Goal: Task Accomplishment & Management: Manage account settings

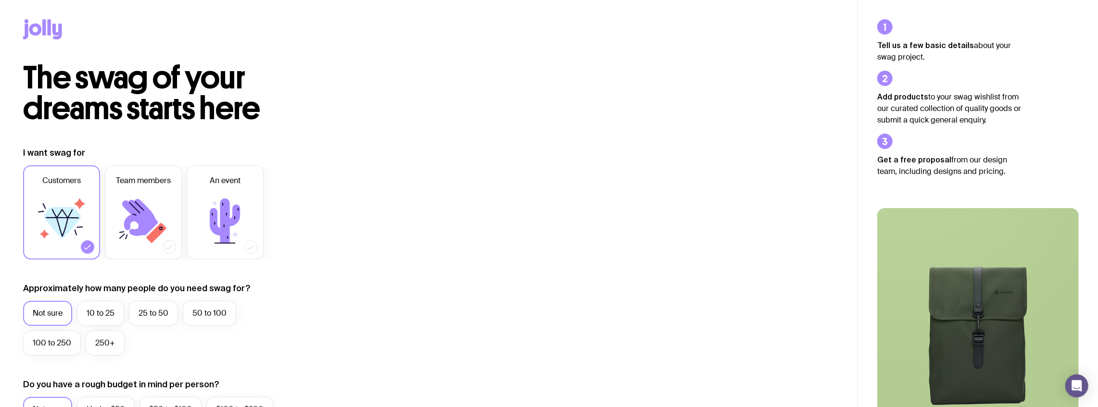
click at [56, 23] on icon at bounding box center [42, 29] width 39 height 20
click at [50, 28] on icon at bounding box center [49, 27] width 3 height 16
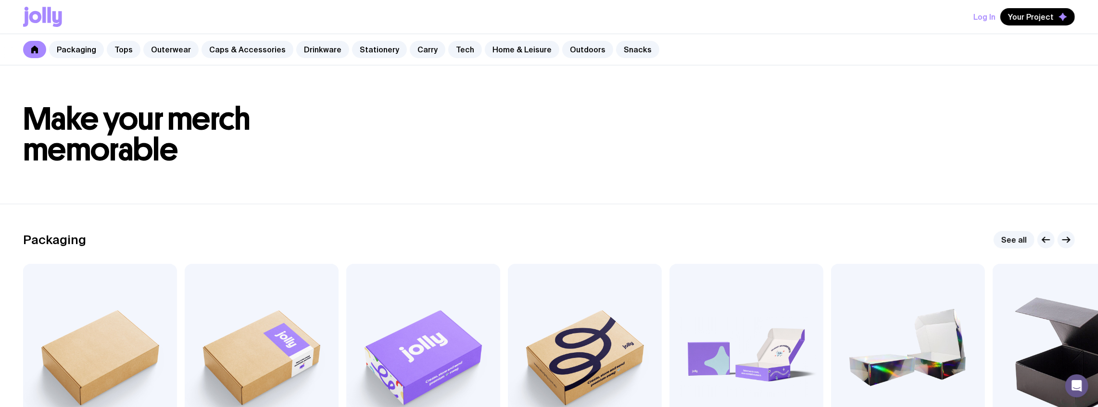
click at [989, 18] on button "Log In" at bounding box center [985, 16] width 22 height 17
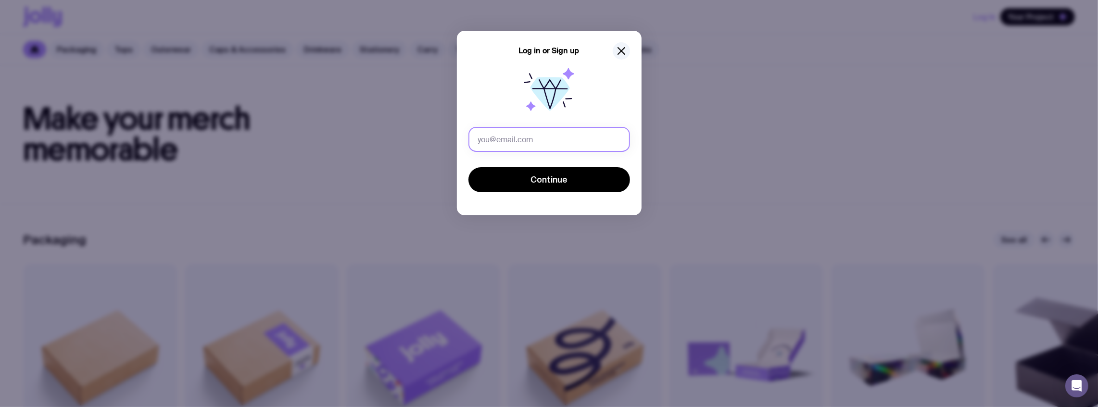
type input "[PERSON_NAME][EMAIL_ADDRESS][PERSON_NAME][DOMAIN_NAME]"
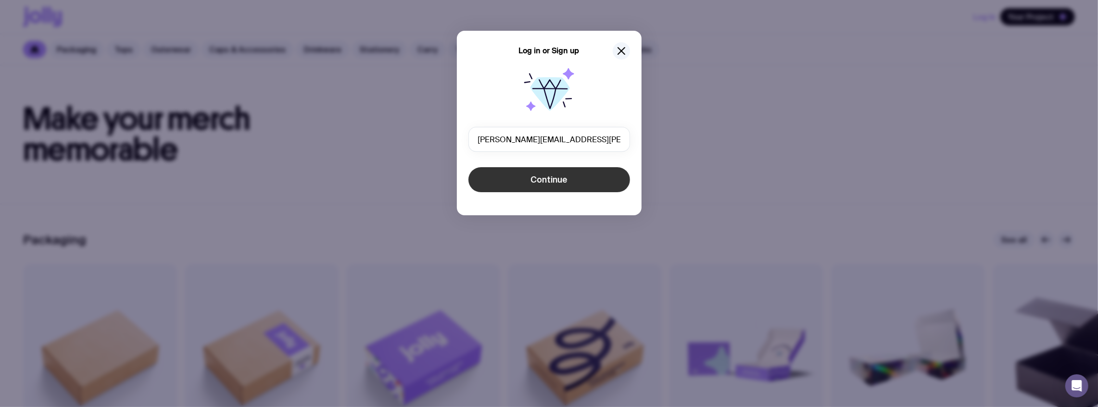
click at [569, 179] on button "Continue" at bounding box center [550, 179] width 162 height 25
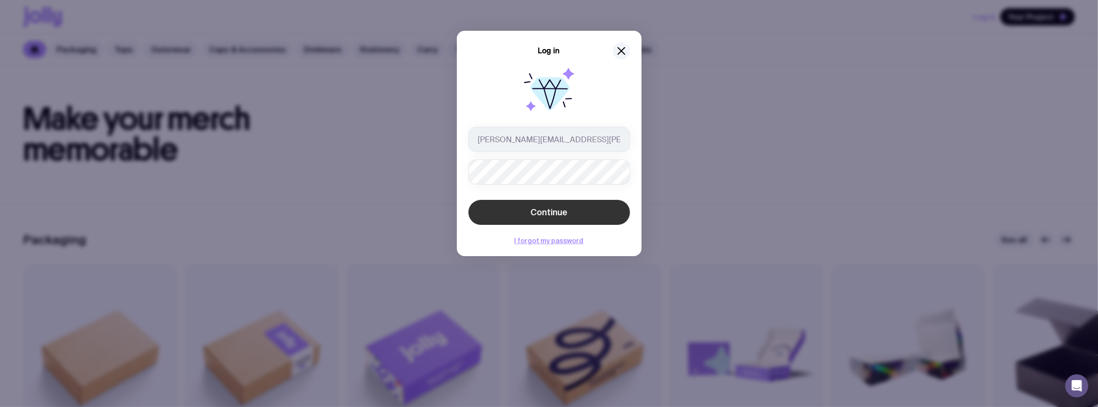
click at [554, 205] on button "Continue" at bounding box center [550, 212] width 162 height 25
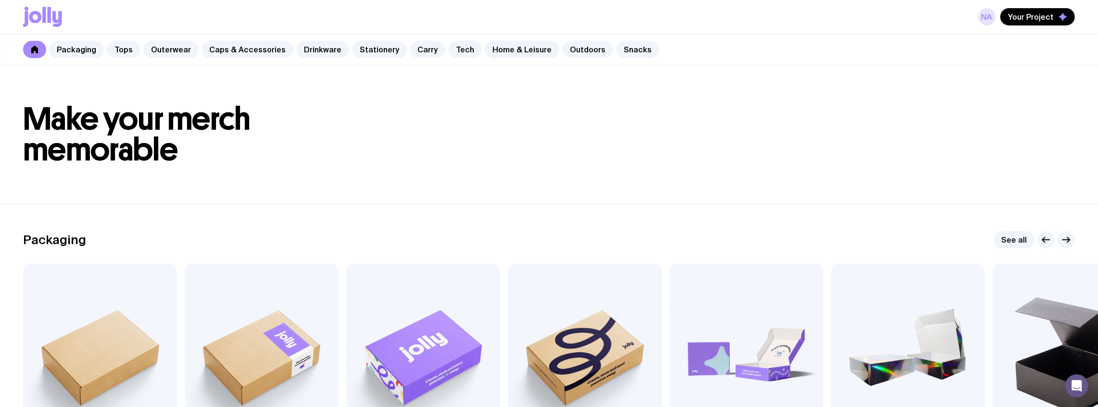
click at [988, 20] on link "NA" at bounding box center [986, 16] width 17 height 17
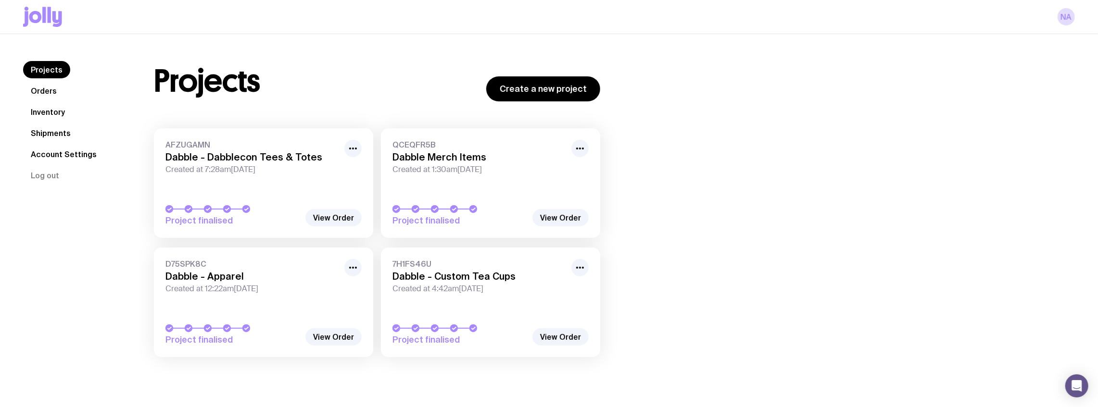
click at [50, 113] on link "Inventory" at bounding box center [48, 111] width 50 height 17
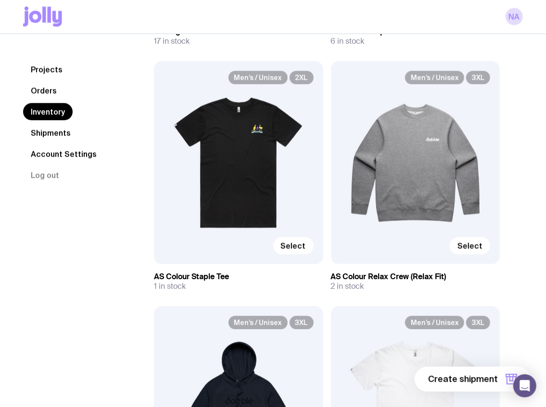
scroll to position [5740, 0]
